Goal: Task Accomplishment & Management: Complete application form

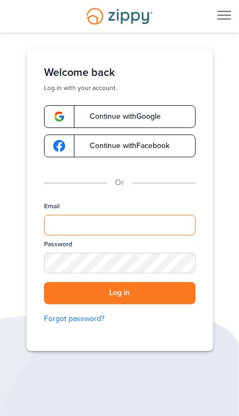
click at [117, 226] on input "Email" at bounding box center [119, 225] width 151 height 21
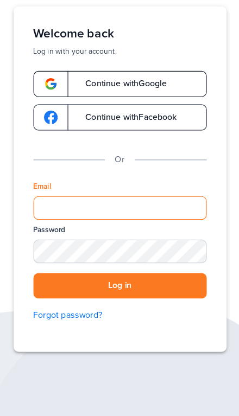
type input "**********"
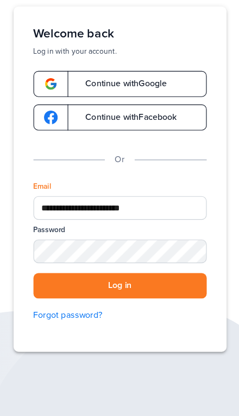
click at [105, 282] on button "Log in" at bounding box center [119, 293] width 151 height 22
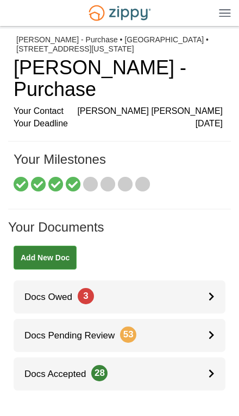
click at [214, 292] on icon at bounding box center [211, 296] width 6 height 9
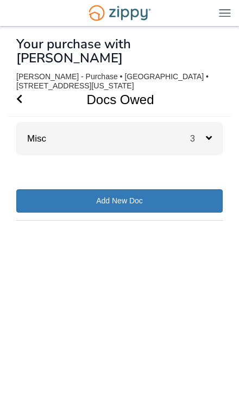
click at [206, 133] on icon at bounding box center [209, 138] width 6 height 10
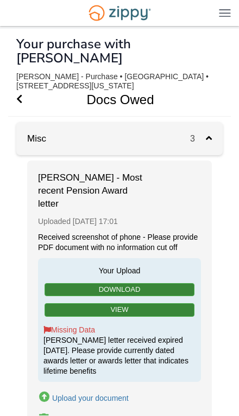
click at [152, 283] on link "Download" at bounding box center [119, 290] width 150 height 14
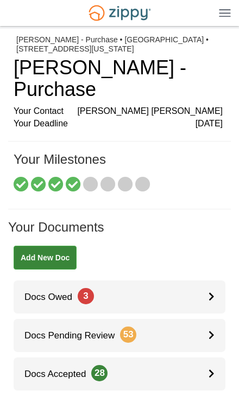
click at [233, 283] on body "mrs.djstephens4@yahoo.com Logout" at bounding box center [119, 290] width 239 height 580
click at [208, 280] on link "Docs Owed 3" at bounding box center [119, 296] width 211 height 33
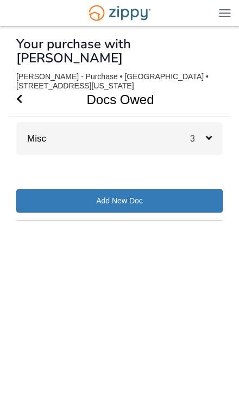
click at [209, 133] on span "3" at bounding box center [201, 138] width 22 height 10
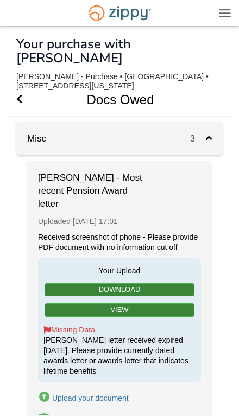
click at [105, 394] on div "Upload your document" at bounding box center [90, 398] width 76 height 9
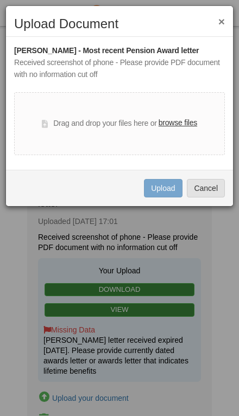
click at [174, 126] on label "browse files" at bounding box center [177, 123] width 38 height 12
click at [0, 0] on input "browse files" at bounding box center [0, 0] width 0 height 0
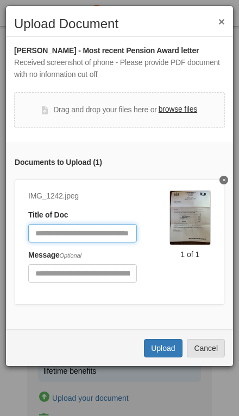
click at [91, 227] on input "Document Title" at bounding box center [82, 233] width 108 height 18
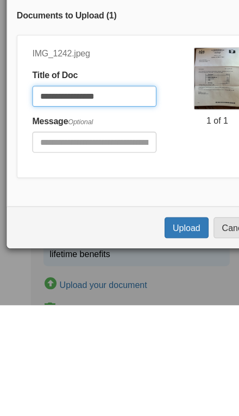
type input "**********"
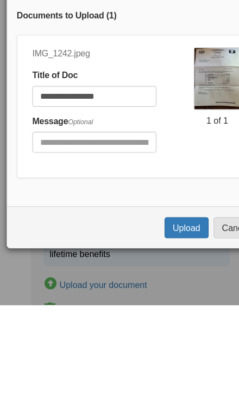
click at [157, 339] on button "Upload" at bounding box center [163, 348] width 38 height 18
